Goal: Task Accomplishment & Management: Manage account settings

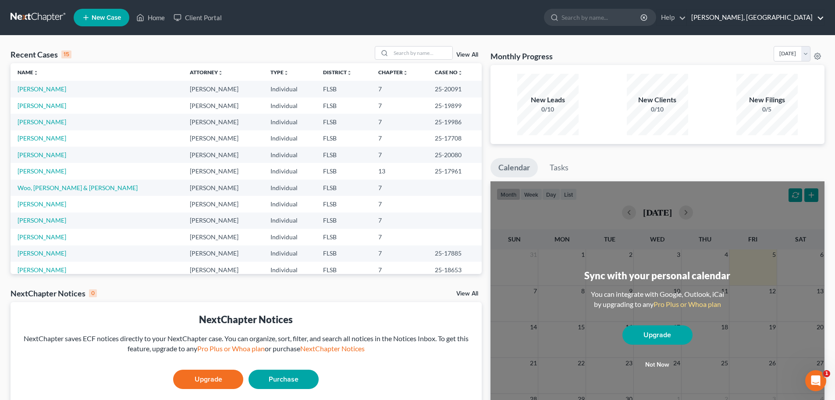
click at [821, 16] on link "[PERSON_NAME], [GEOGRAPHIC_DATA]" at bounding box center [755, 18] width 137 height 16
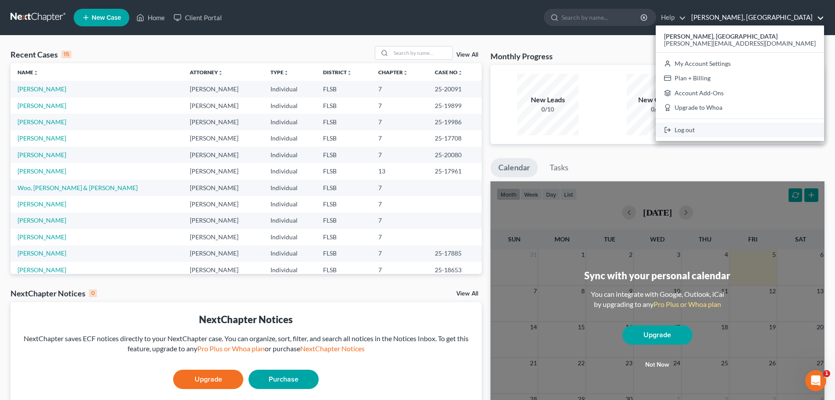
click at [767, 132] on link "Log out" at bounding box center [740, 129] width 168 height 15
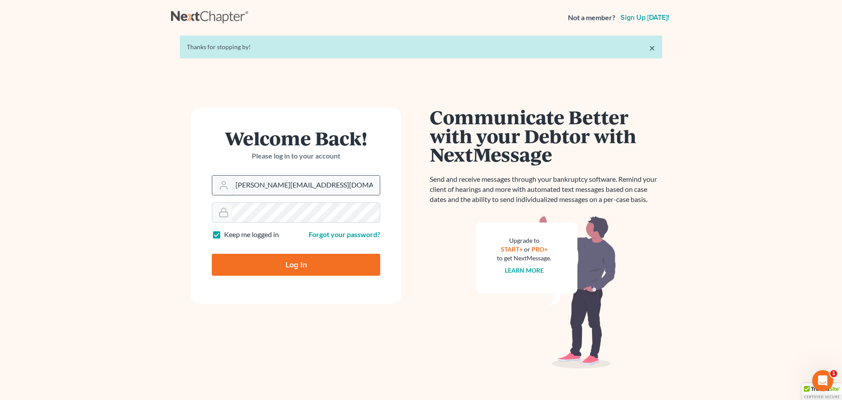
click at [267, 186] on input "[PERSON_NAME][EMAIL_ADDRESS][DOMAIN_NAME]" at bounding box center [306, 184] width 148 height 19
type input "funes@floridaone.com"
click at [304, 268] on input "Log In" at bounding box center [296, 264] width 168 height 22
type input "Thinking..."
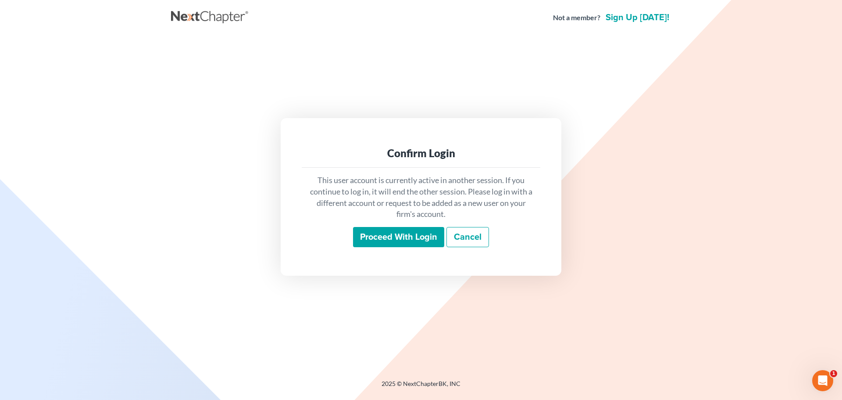
click at [387, 239] on input "Proceed with login" at bounding box center [398, 237] width 91 height 20
